Goal: Task Accomplishment & Management: Complete application form

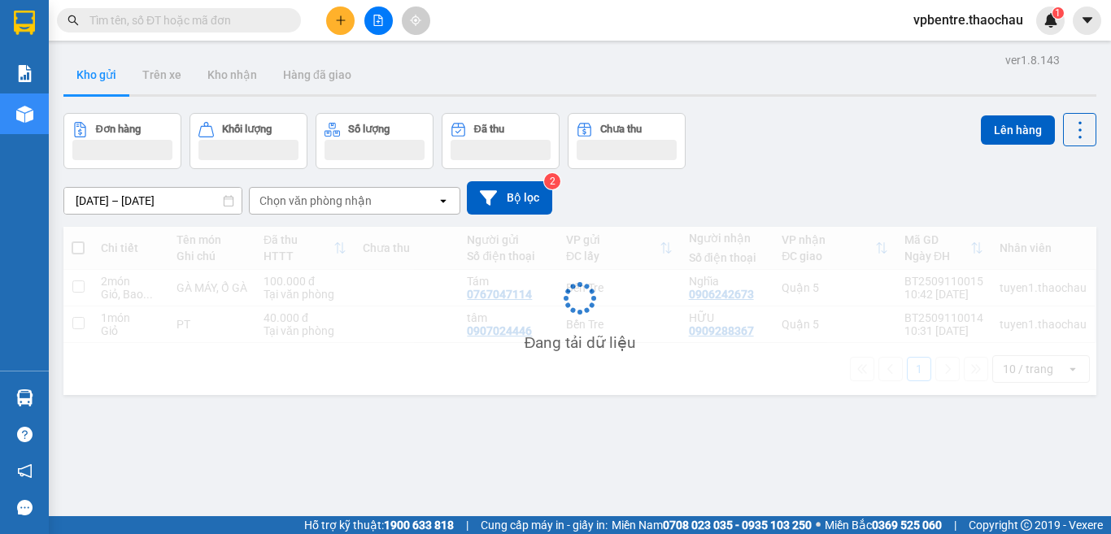
click at [167, 22] on input "text" at bounding box center [185, 20] width 192 height 18
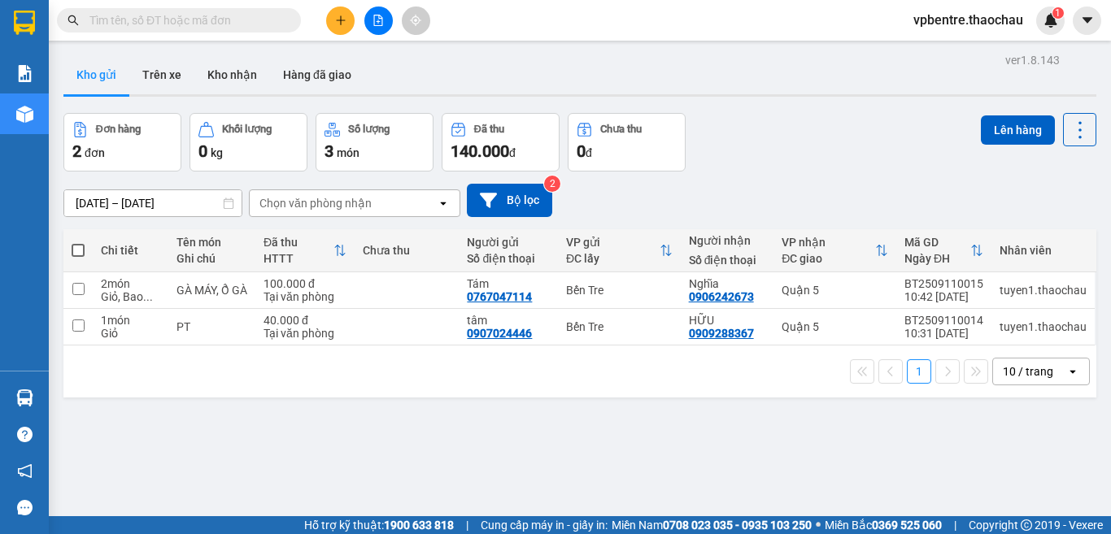
click at [167, 22] on input "text" at bounding box center [185, 20] width 192 height 18
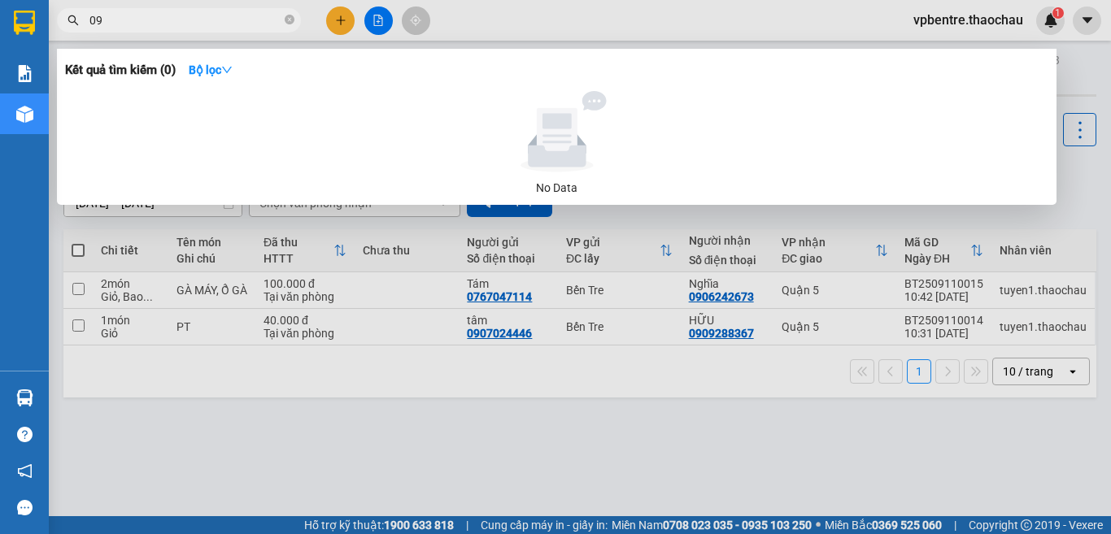
type input "096"
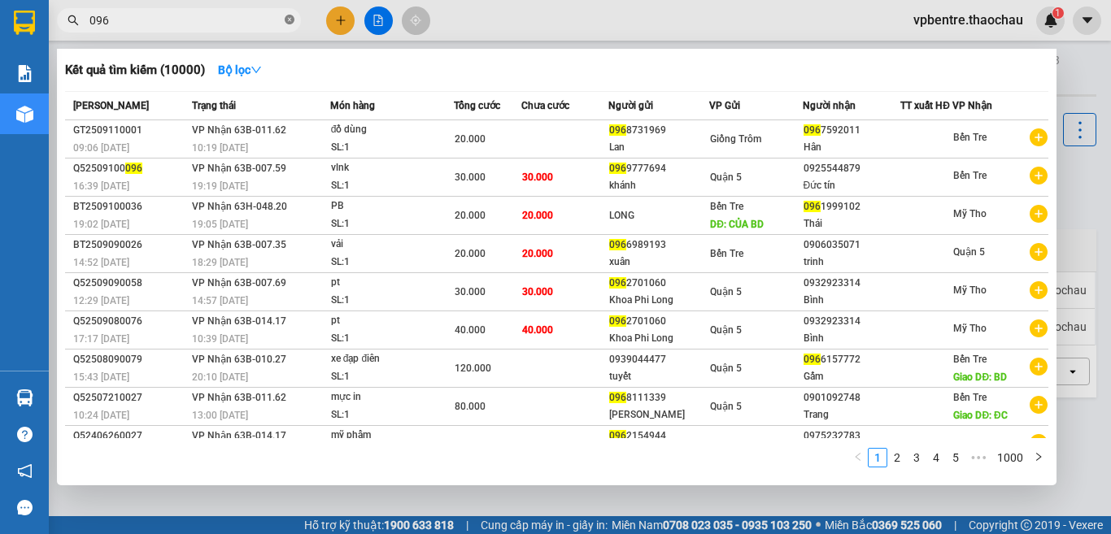
click at [289, 20] on icon "close-circle" at bounding box center [290, 20] width 10 height 10
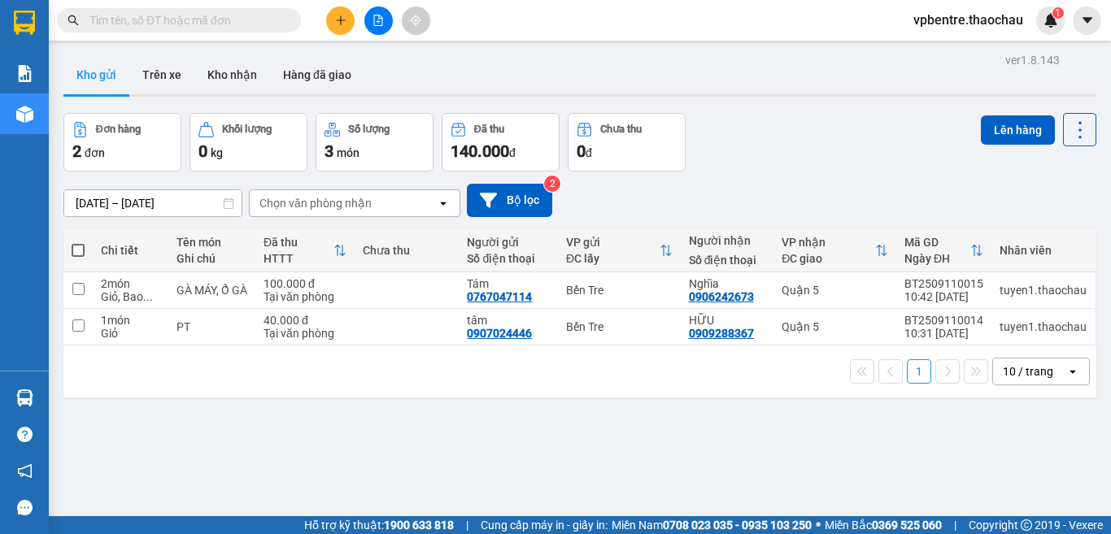
click at [202, 19] on input "text" at bounding box center [185, 20] width 192 height 18
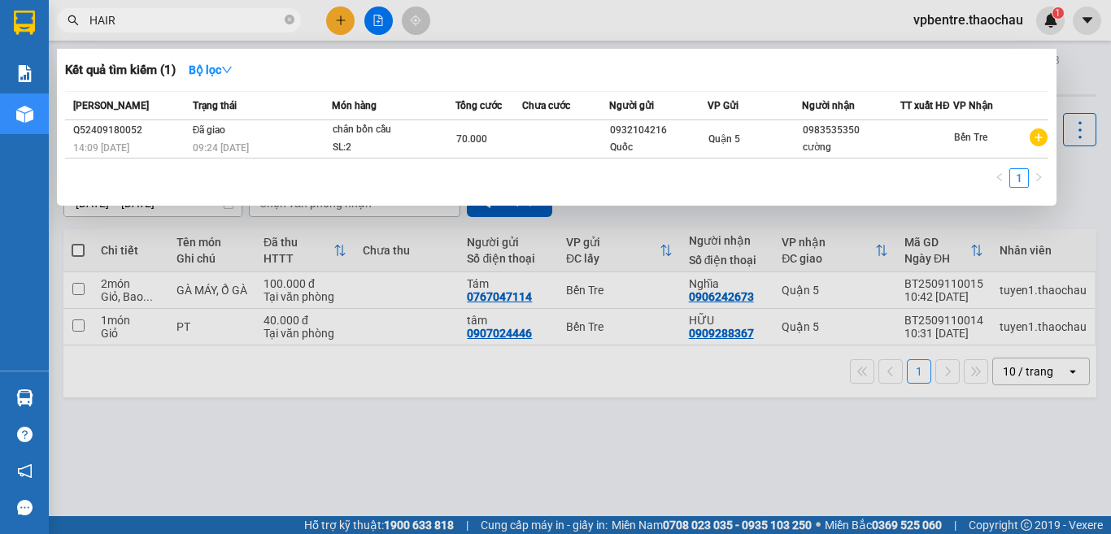
click at [1075, 63] on div at bounding box center [555, 267] width 1111 height 534
click at [115, 19] on input "HAIR" at bounding box center [185, 20] width 192 height 18
type input "HAI"
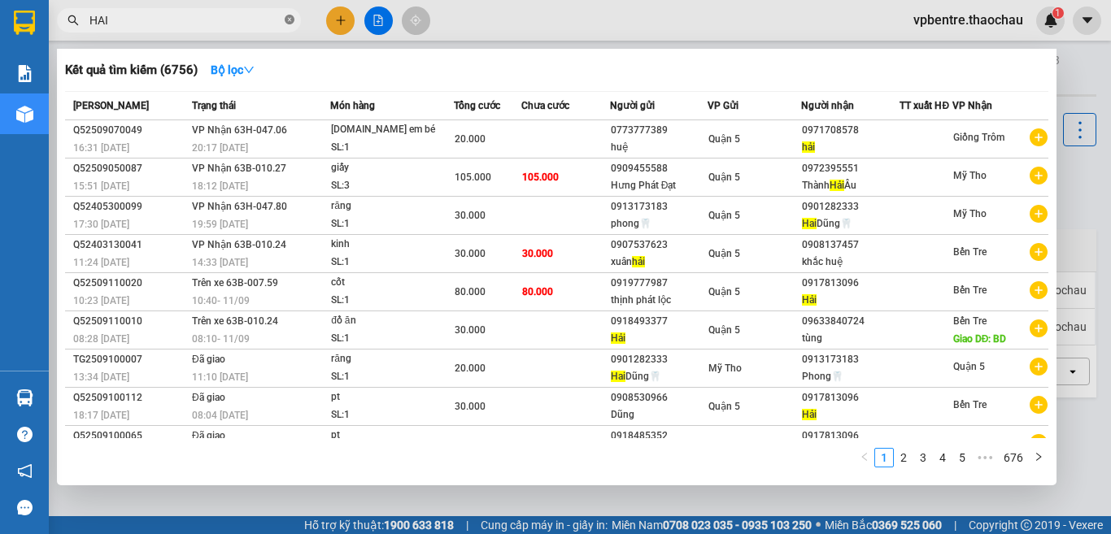
click at [289, 19] on icon "close-circle" at bounding box center [290, 20] width 10 height 10
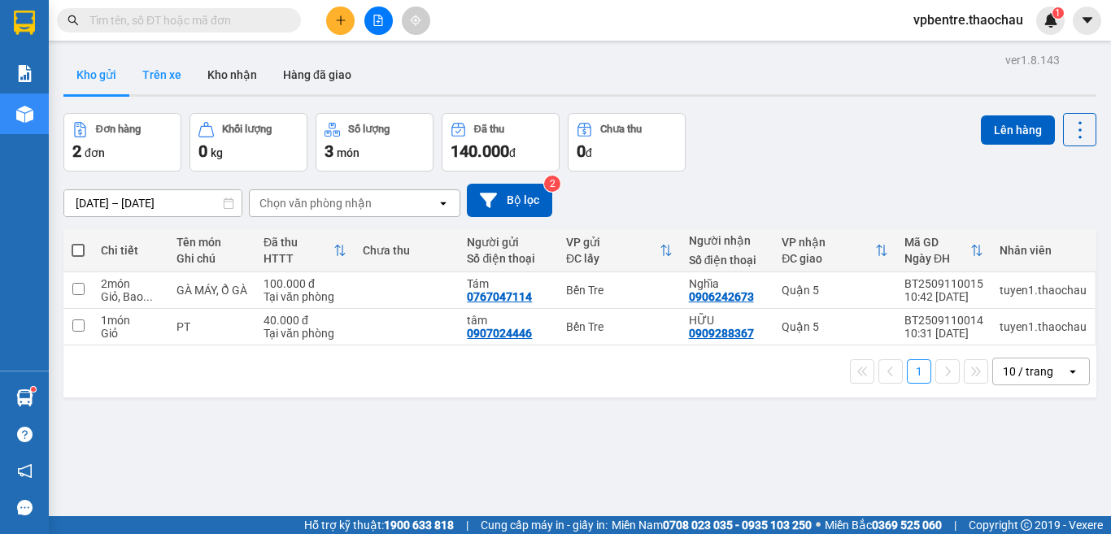
click at [158, 72] on button "Trên xe" at bounding box center [161, 74] width 65 height 39
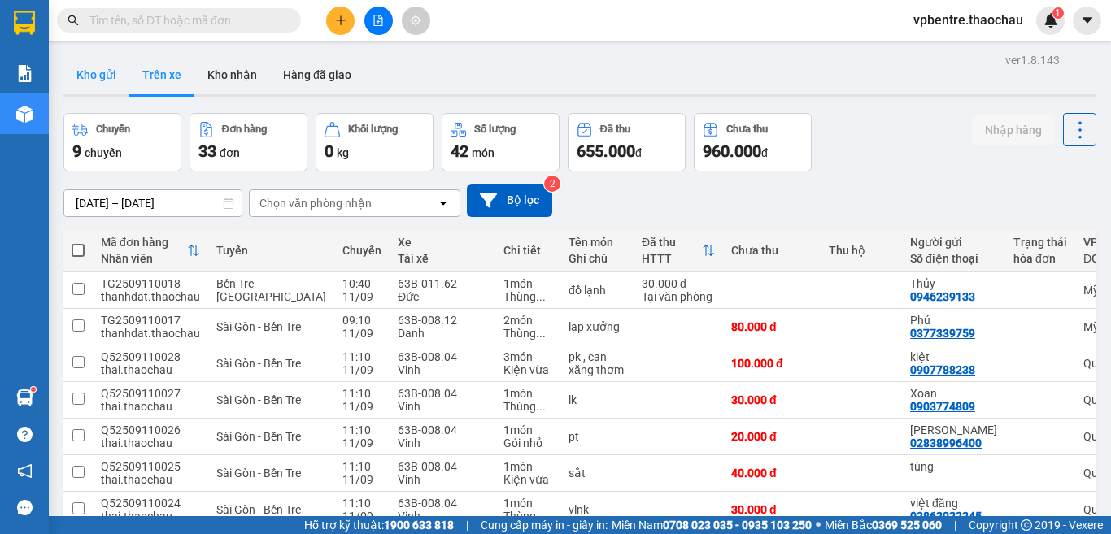
click at [76, 76] on button "Kho gửi" at bounding box center [96, 74] width 66 height 39
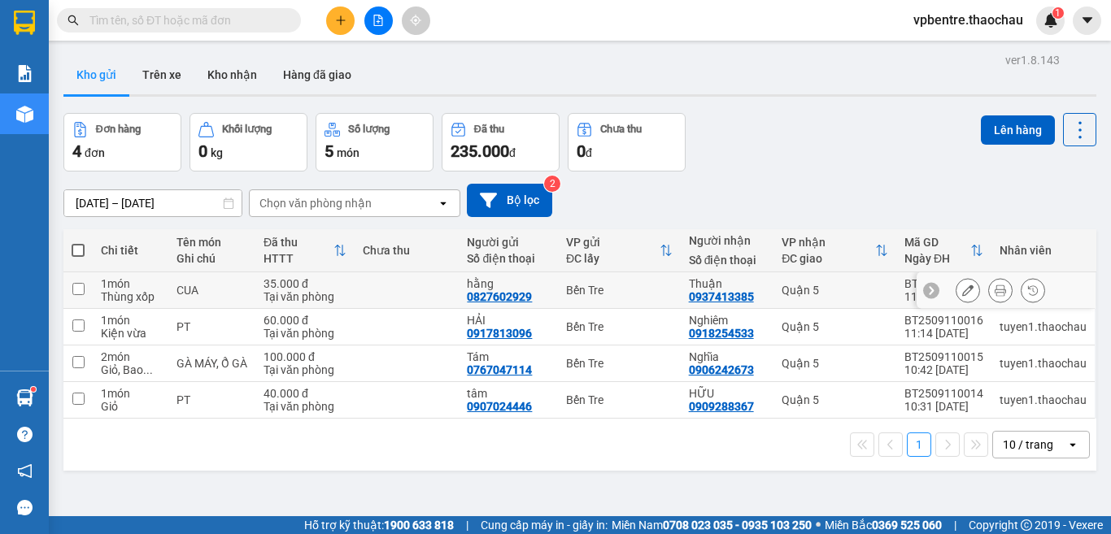
click at [962, 285] on icon at bounding box center [967, 290] width 11 height 11
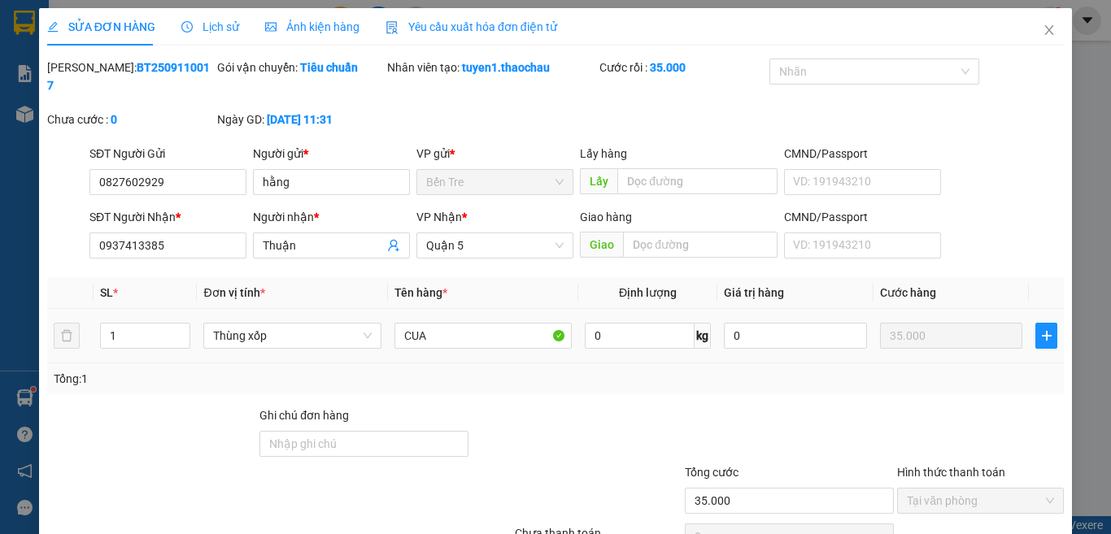
type input "0827602929"
type input "hằng"
type input "0937413385"
type input "Thuận"
type input "35.000"
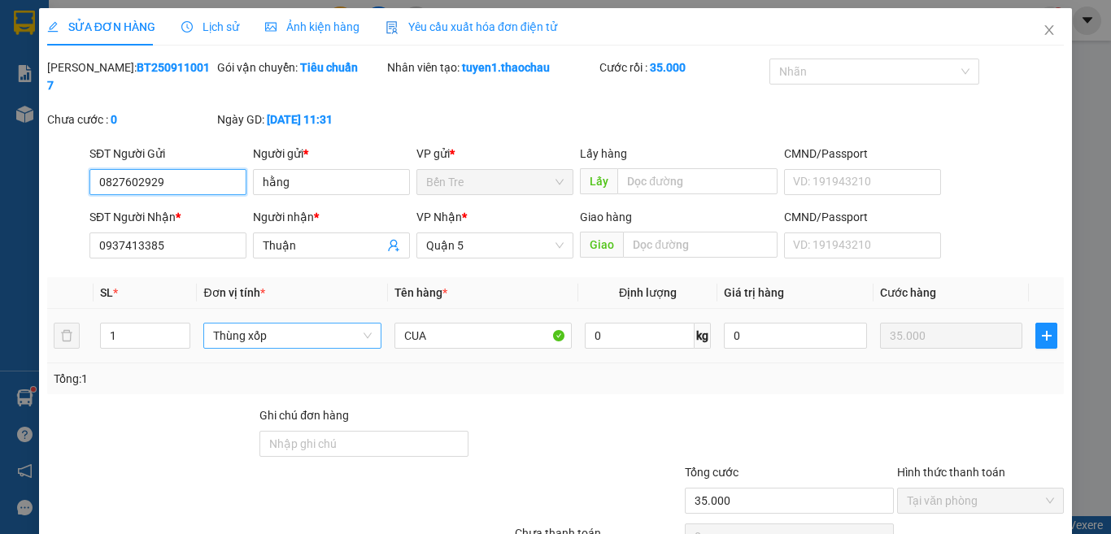
click at [274, 324] on span "Thùng xốp" at bounding box center [292, 336] width 158 height 24
click at [939, 323] on input "35.000" at bounding box center [951, 336] width 143 height 26
click at [930, 323] on input "35.000" at bounding box center [951, 336] width 143 height 26
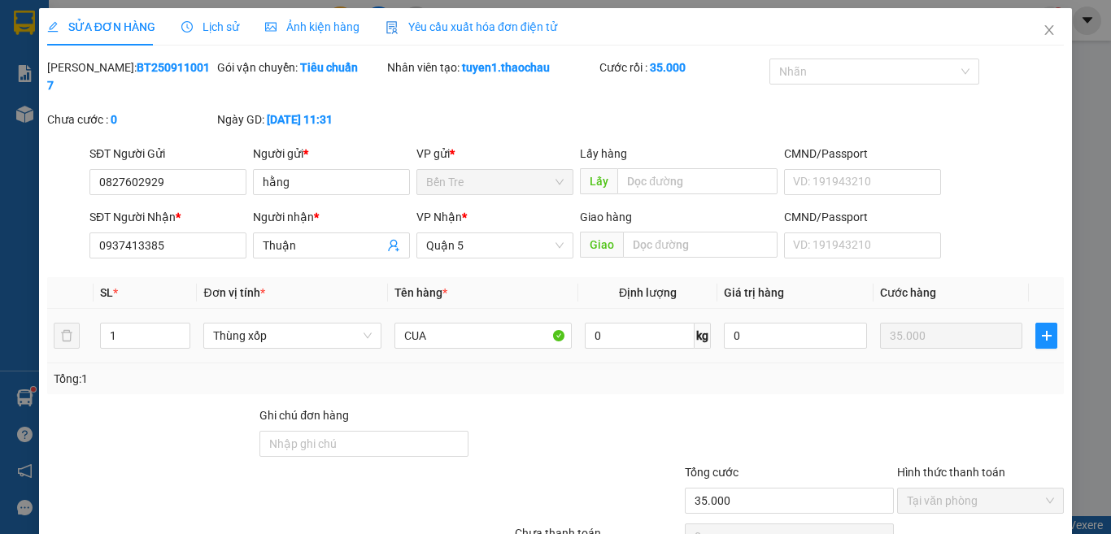
click at [930, 323] on input "35.000" at bounding box center [951, 336] width 143 height 26
click at [704, 407] on div at bounding box center [789, 435] width 212 height 57
click at [1043, 33] on icon "close" at bounding box center [1049, 30] width 13 height 13
